Goal: Navigation & Orientation: Find specific page/section

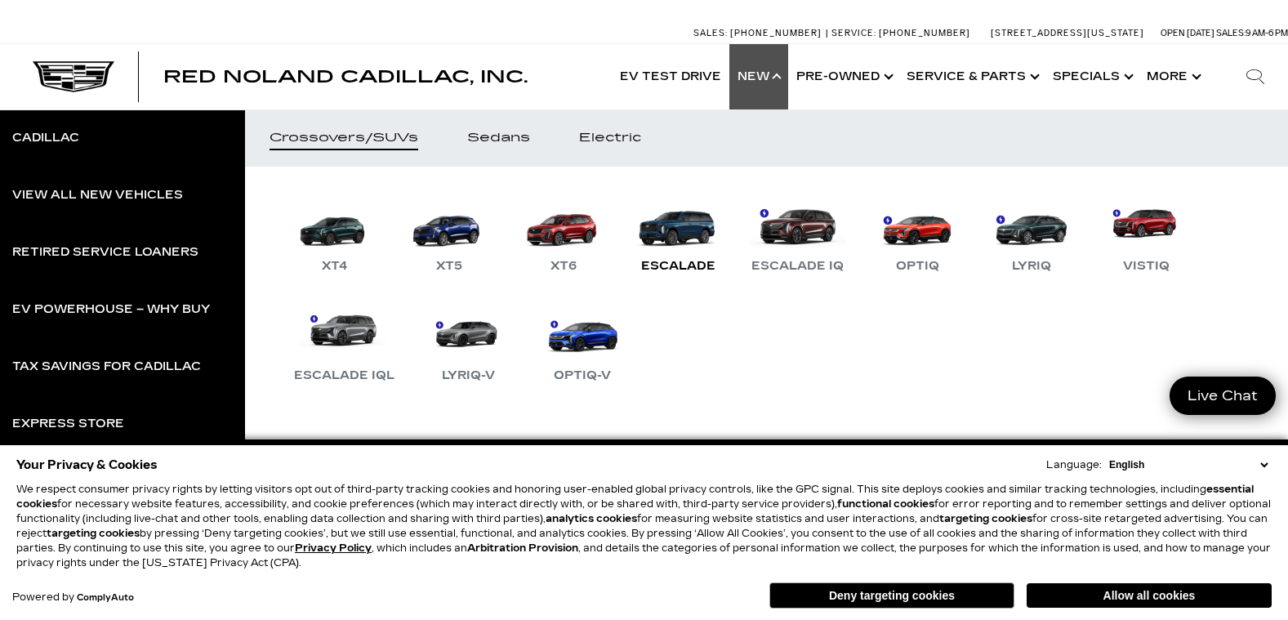
click at [684, 232] on link "Escalade" at bounding box center [678, 233] width 98 height 85
